Goal: Task Accomplishment & Management: Manage account settings

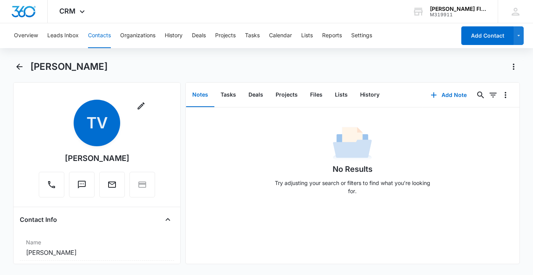
scroll to position [674, 0]
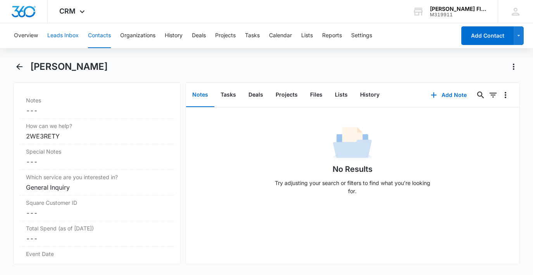
click at [69, 35] on button "Leads Inbox" at bounding box center [62, 35] width 31 height 25
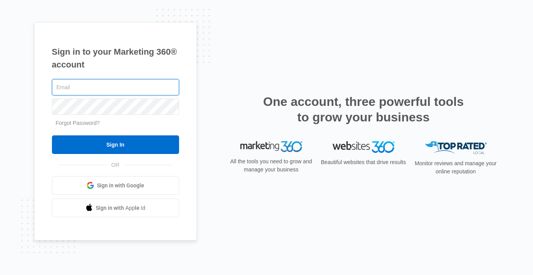
type input "[EMAIL_ADDRESS][DOMAIN_NAME]"
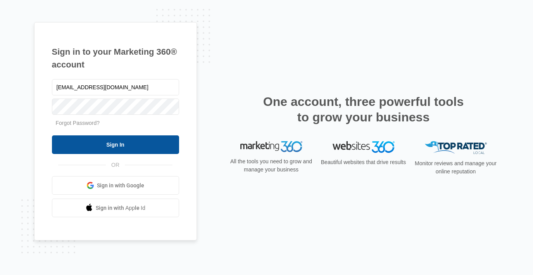
click at [104, 144] on input "Sign In" at bounding box center [115, 144] width 127 height 19
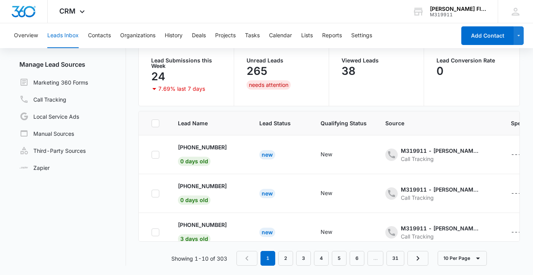
scroll to position [65, 0]
click at [231, 156] on div "- - Select to Edit Field" at bounding box center [235, 154] width 9 height 23
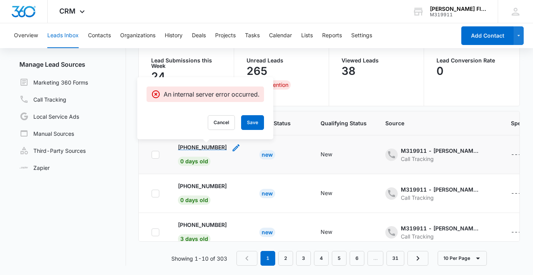
click at [194, 148] on p "[PHONE_NUMBER]" at bounding box center [202, 147] width 49 height 8
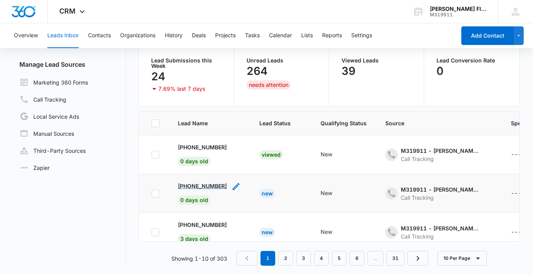
scroll to position [65, 0]
click at [196, 187] on p "[PHONE_NUMBER]" at bounding box center [202, 186] width 49 height 8
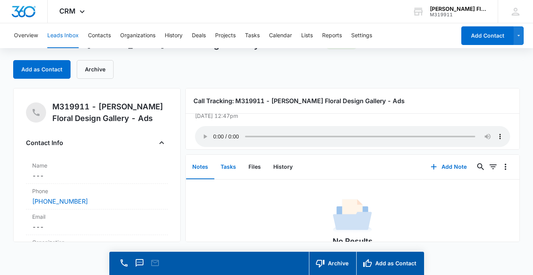
scroll to position [22, 0]
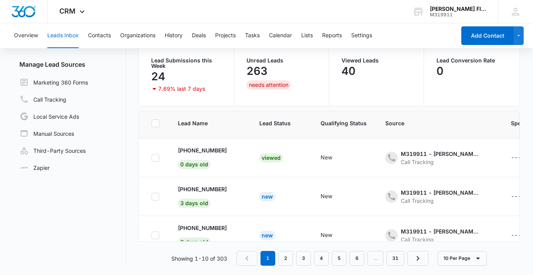
scroll to position [43, 0]
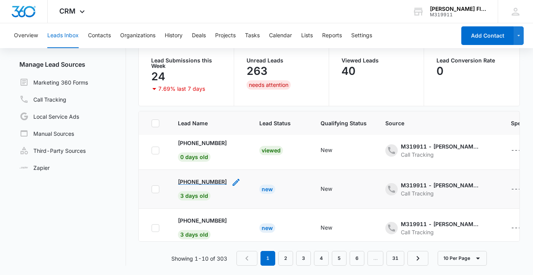
click at [201, 180] on p "[PHONE_NUMBER]" at bounding box center [202, 181] width 49 height 8
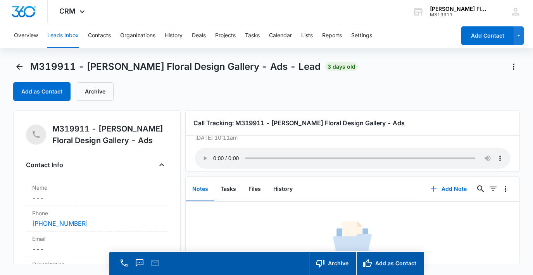
scroll to position [19, 0]
click at [213, 159] on audio "Your browser does not support the audio tag." at bounding box center [352, 158] width 315 height 21
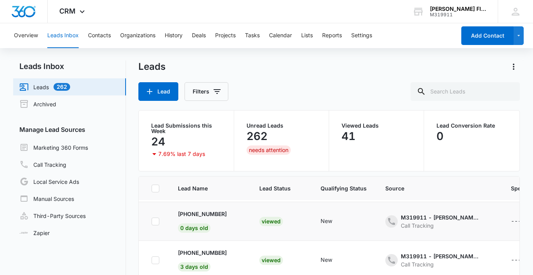
scroll to position [79, 0]
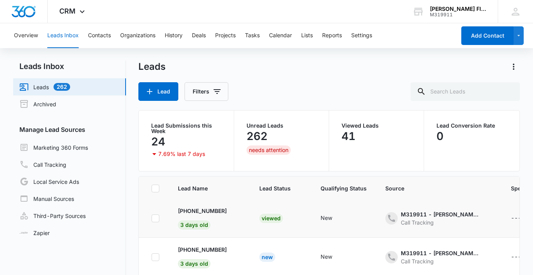
click at [511, 221] on div "---" at bounding box center [516, 217] width 10 height 9
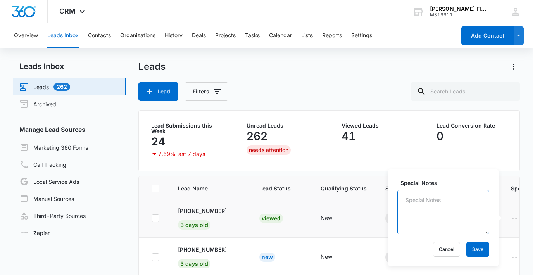
click at [426, 205] on textarea "Special Notes" at bounding box center [443, 212] width 92 height 44
type textarea "Customer Ordered"
click at [474, 251] on button "Save" at bounding box center [477, 249] width 23 height 15
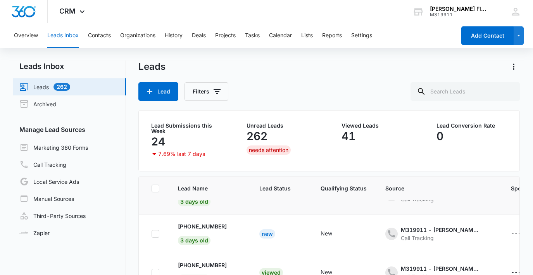
scroll to position [107, 0]
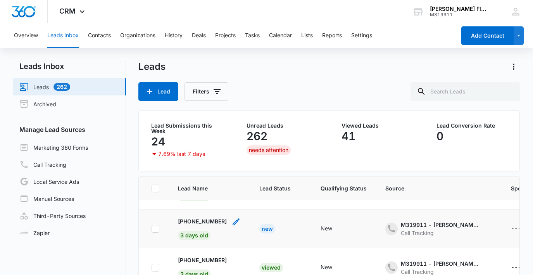
click at [210, 220] on p "[PHONE_NUMBER]" at bounding box center [202, 221] width 49 height 8
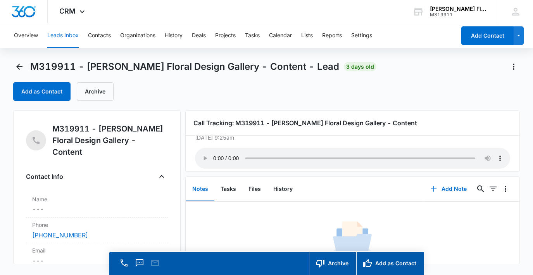
scroll to position [19, 0]
click at [212, 155] on audio "Your browser does not support the audio tag." at bounding box center [352, 158] width 315 height 21
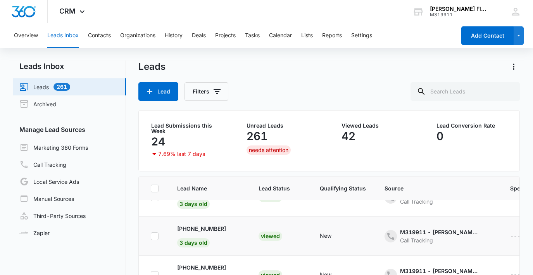
scroll to position [110, 1]
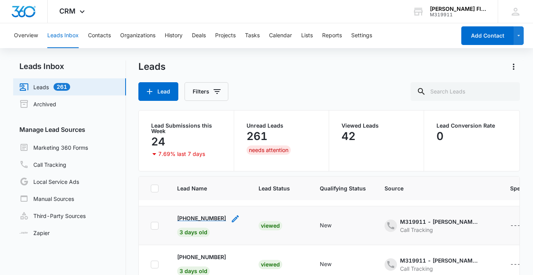
click at [202, 218] on p "[PHONE_NUMBER]" at bounding box center [201, 218] width 49 height 8
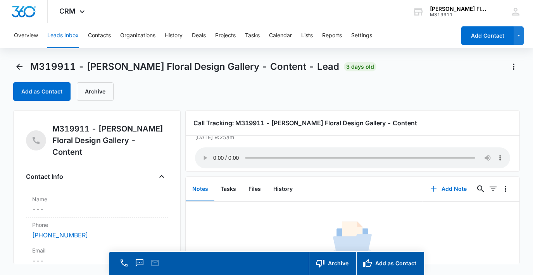
scroll to position [19, 0]
click at [212, 151] on audio "Your browser does not support the audio tag." at bounding box center [352, 158] width 315 height 21
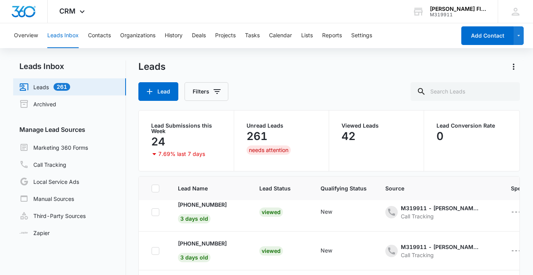
scroll to position [126, 0]
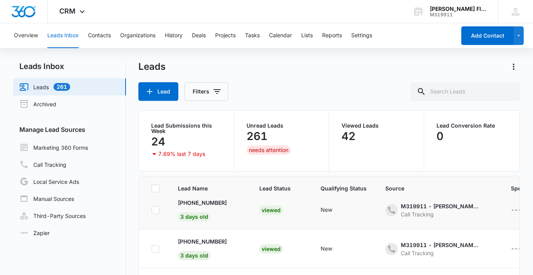
click at [511, 211] on div "---" at bounding box center [516, 209] width 10 height 9
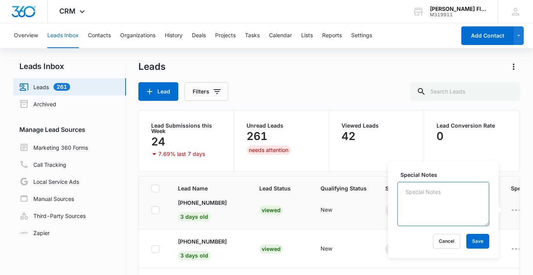
click at [445, 194] on textarea "Special Notes" at bounding box center [443, 204] width 92 height 44
type textarea "Customer called to inquire about an order that was purchased by a different cal…"
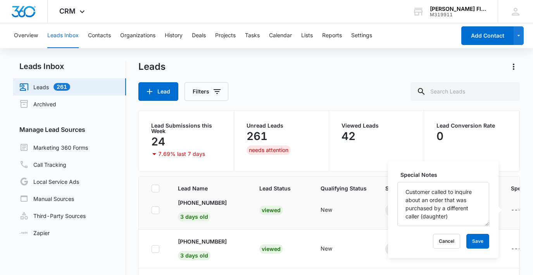
click at [476, 233] on div "Special Notes Customer called to inquire about an order that was purchased by a…" at bounding box center [443, 209] width 110 height 96
click at [477, 241] on button "Save" at bounding box center [477, 241] width 23 height 15
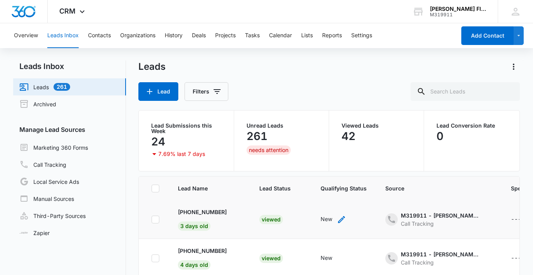
scroll to position [159, 0]
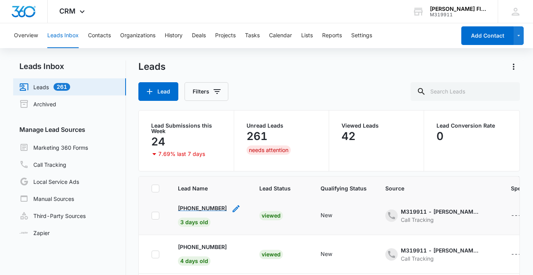
click at [207, 205] on p "[PHONE_NUMBER]" at bounding box center [202, 208] width 49 height 8
